Goal: Check status: Check status

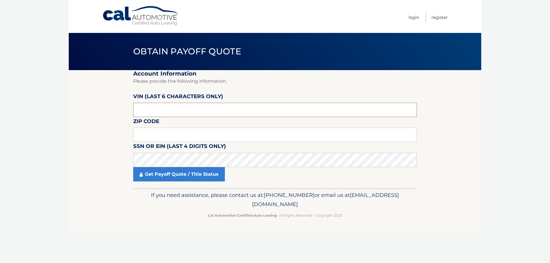
click at [213, 109] on input "text" at bounding box center [275, 110] width 284 height 14
type input "498297"
click at [213, 133] on input "text" at bounding box center [275, 135] width 284 height 14
type input "11720"
click at [202, 179] on link "Get Payoff Quote / Title Status" at bounding box center [179, 174] width 92 height 14
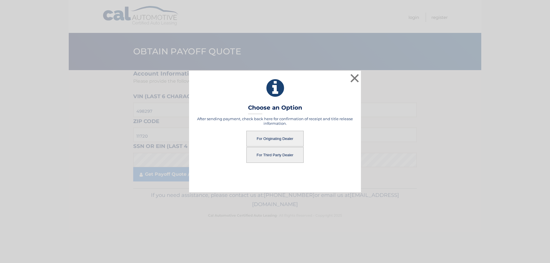
click at [274, 135] on button "For Originating Dealer" at bounding box center [275, 139] width 57 height 16
click at [286, 138] on button "For Originating Dealer" at bounding box center [275, 139] width 57 height 16
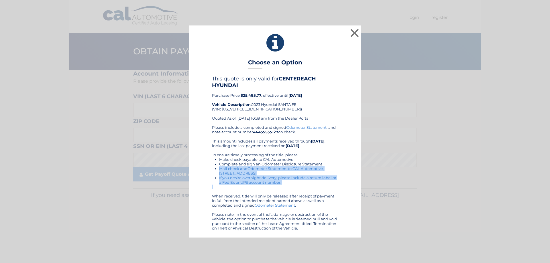
drag, startPoint x: 294, startPoint y: 187, endPoint x: 198, endPoint y: 171, distance: 98.0
click at [198, 171] on div "This quote is only valid for CENTEREACH HYUNDAI Purchase Price: $25,485.77 , ef…" at bounding box center [275, 153] width 158 height 155
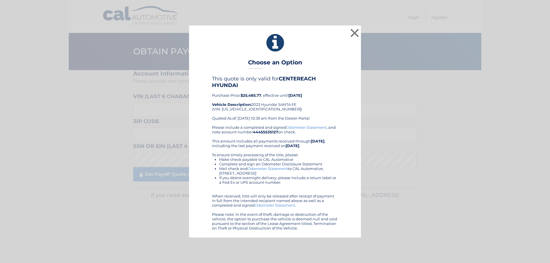
click at [207, 162] on div "This quote is only valid for CENTEREACH HYUNDAI Purchase Price: $25,485.77 , ef…" at bounding box center [275, 153] width 158 height 155
click at [303, 184] on li "If you desire overnight delivery, please include a return label or a Fed Ex or …" at bounding box center [278, 180] width 119 height 9
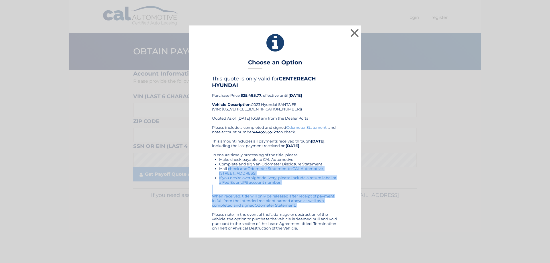
drag, startPoint x: 338, startPoint y: 211, endPoint x: 228, endPoint y: 169, distance: 118.5
click at [228, 169] on div "This quote is only valid for CENTEREACH HYUNDAI Purchase Price: $25,485.77 , ef…" at bounding box center [275, 153] width 158 height 155
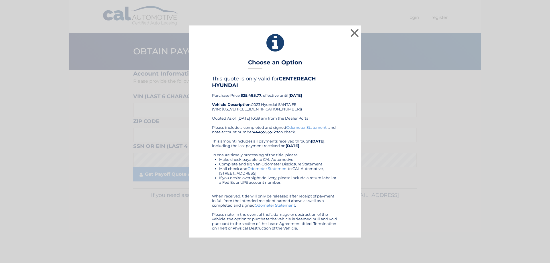
click at [219, 159] on ul "Make check payable to CAL Automotive Complete and sign an Odometer Disclosure S…" at bounding box center [275, 171] width 126 height 28
drag, startPoint x: 327, startPoint y: 228, endPoint x: 264, endPoint y: 148, distance: 102.1
click at [264, 148] on div "Please include a completed and signed Odometer Statement , and note account num…" at bounding box center [275, 177] width 126 height 105
click at [283, 167] on link "Odometer Statement" at bounding box center [268, 169] width 40 height 5
click at [348, 124] on div "This quote is only valid for CENTEREACH HYUNDAI Purchase Price: $25,485.77 , ef…" at bounding box center [275, 153] width 158 height 155
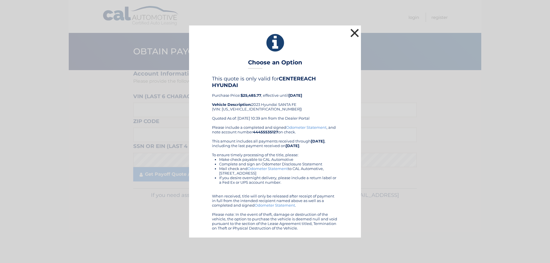
click at [354, 31] on button "×" at bounding box center [354, 32] width 11 height 11
